Goal: Information Seeking & Learning: Learn about a topic

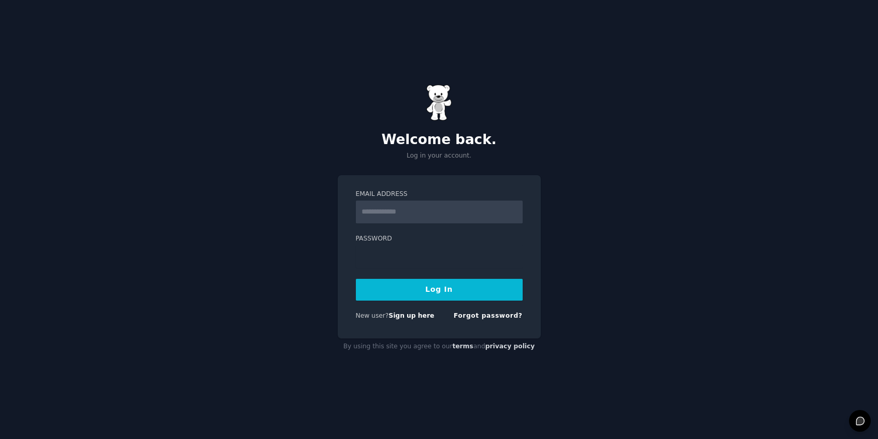
click at [415, 208] on input "Email Address" at bounding box center [439, 211] width 167 height 23
click at [389, 211] on input "Email Address" at bounding box center [439, 211] width 167 height 23
click at [378, 235] on label "Password" at bounding box center [439, 238] width 167 height 9
type input "**********"
click at [444, 295] on button "Log In" at bounding box center [439, 290] width 167 height 22
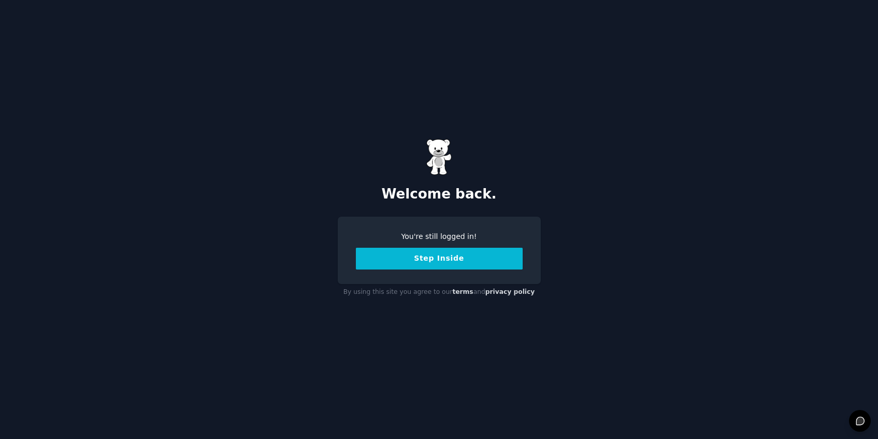
click at [427, 259] on button "Step Inside" at bounding box center [439, 259] width 167 height 22
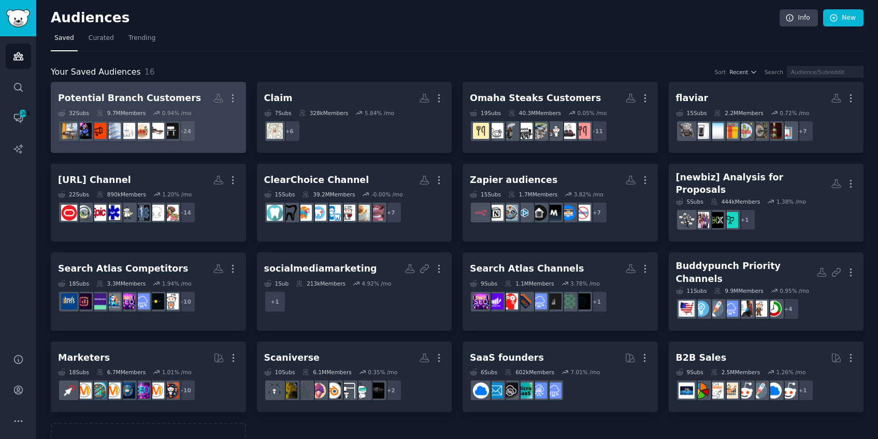
click at [208, 111] on div "32 Sub s 9.7M Members 0.94 % /mo" at bounding box center [148, 112] width 181 height 7
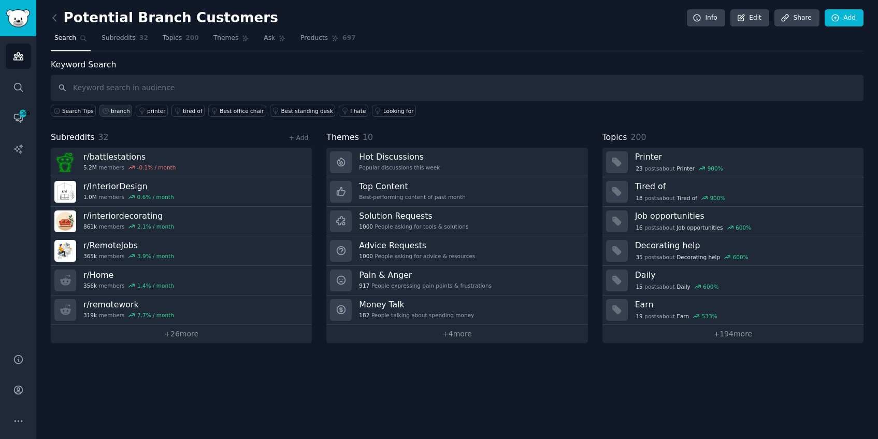
click at [119, 111] on div "branch" at bounding box center [120, 110] width 19 height 7
